Goal: Transaction & Acquisition: Purchase product/service

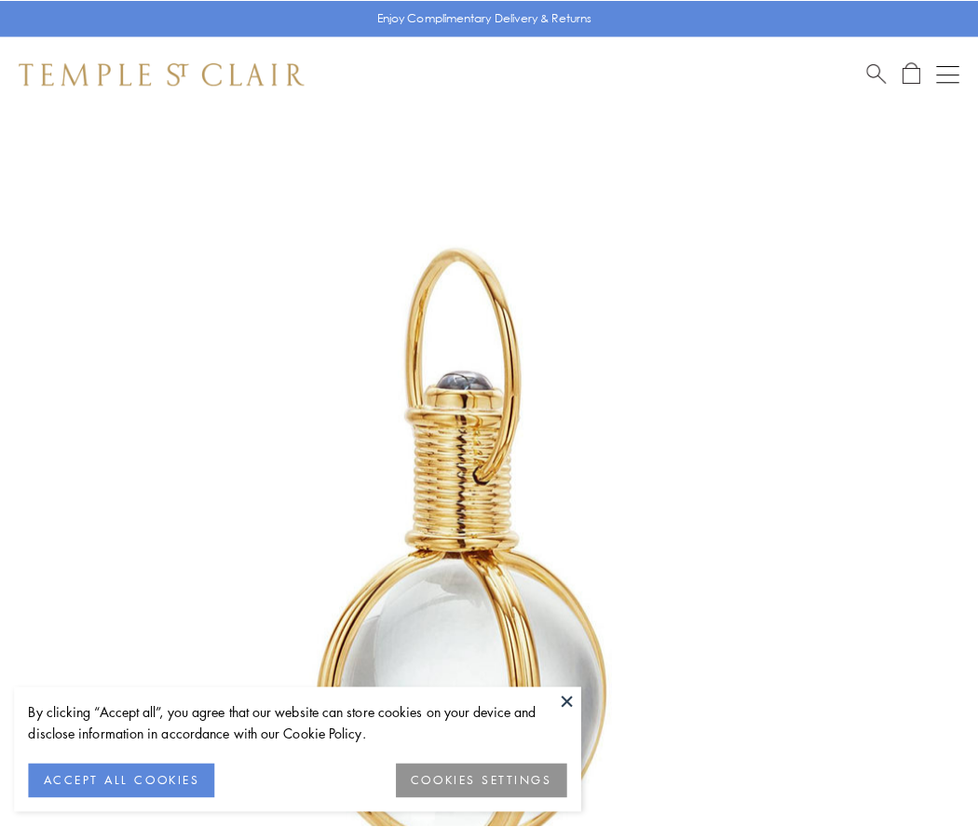
scroll to position [486, 0]
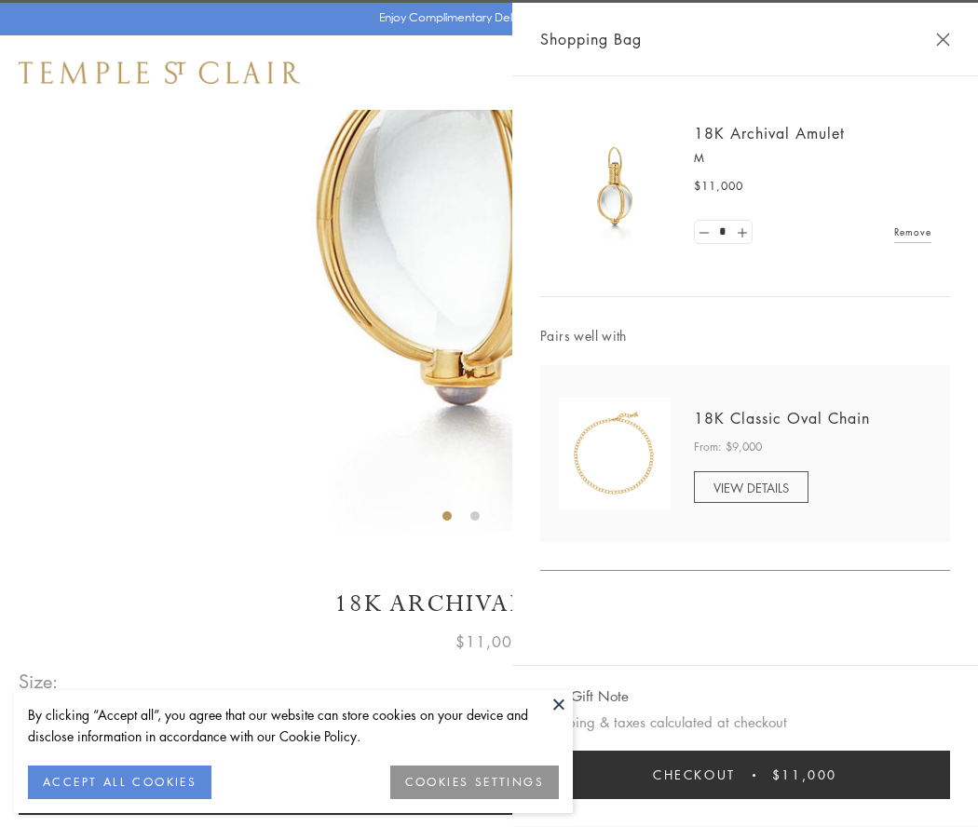
click at [745, 775] on button "Checkout $11,000" at bounding box center [745, 775] width 410 height 48
